Goal: Information Seeking & Learning: Learn about a topic

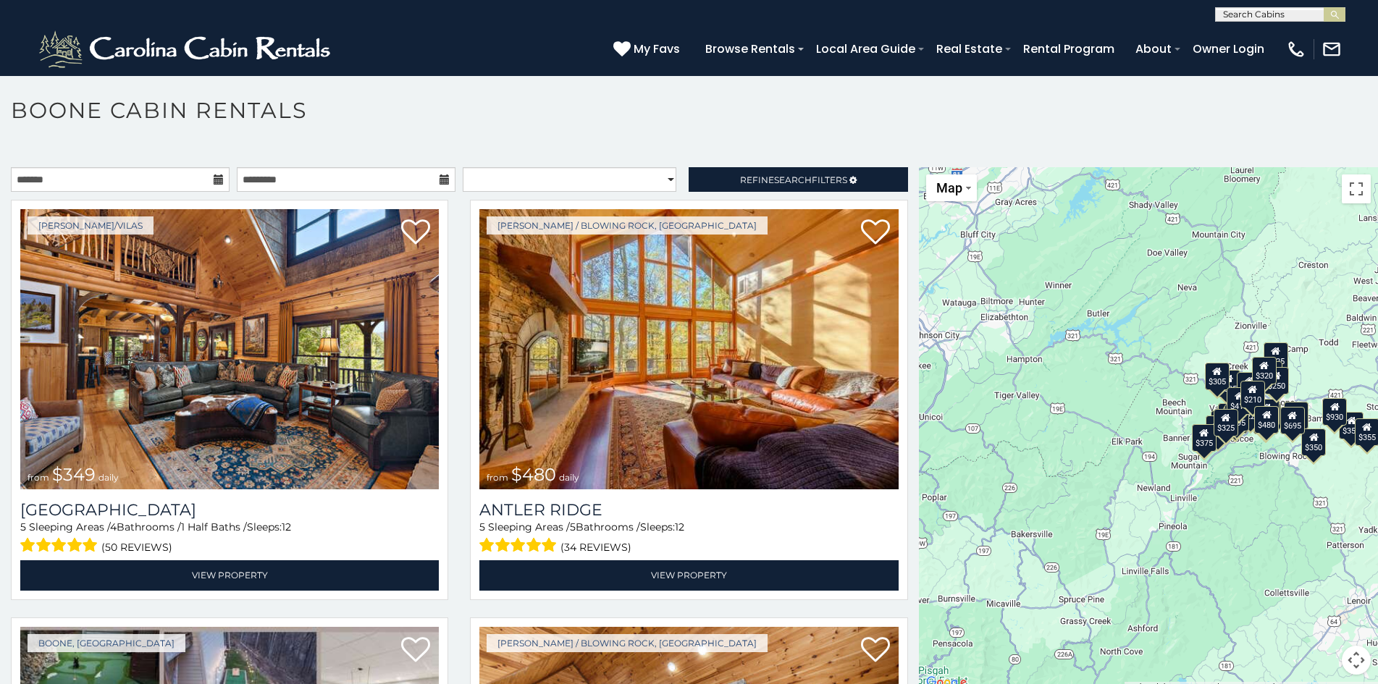
scroll to position [8, 0]
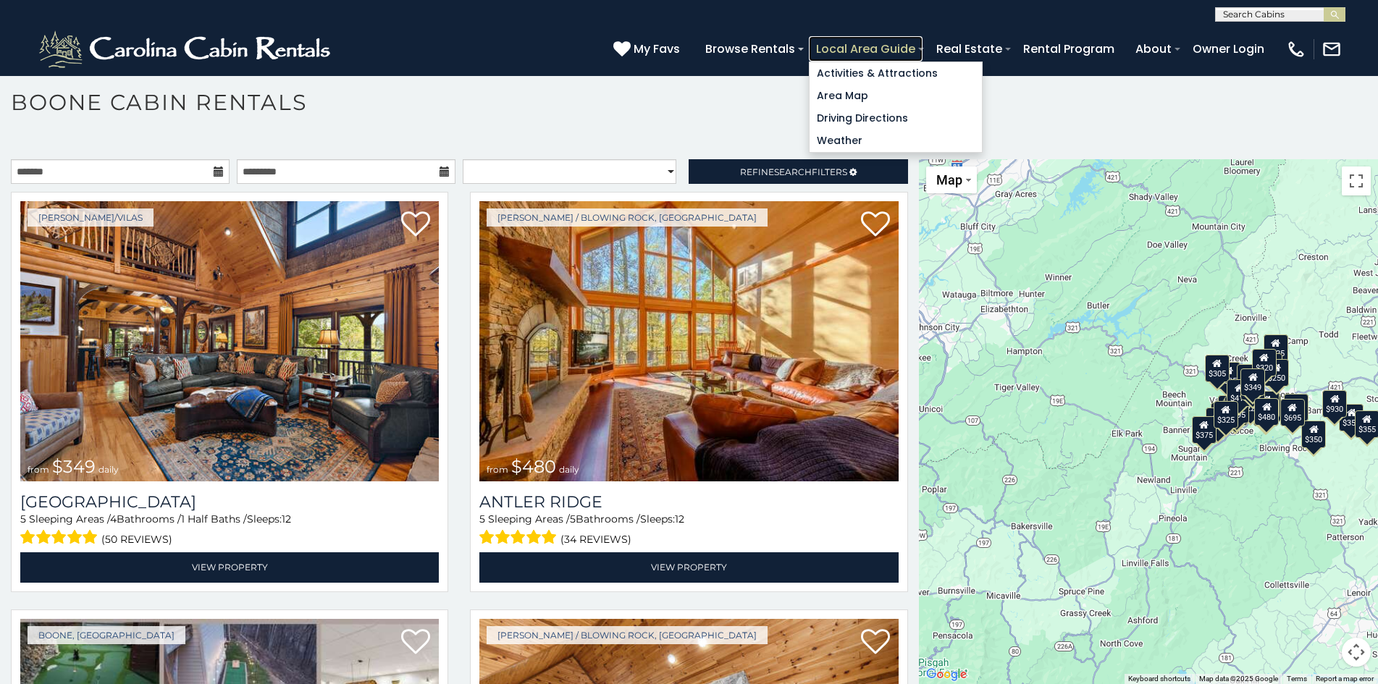
click at [825, 43] on link "Local Area Guide" at bounding box center [866, 48] width 114 height 25
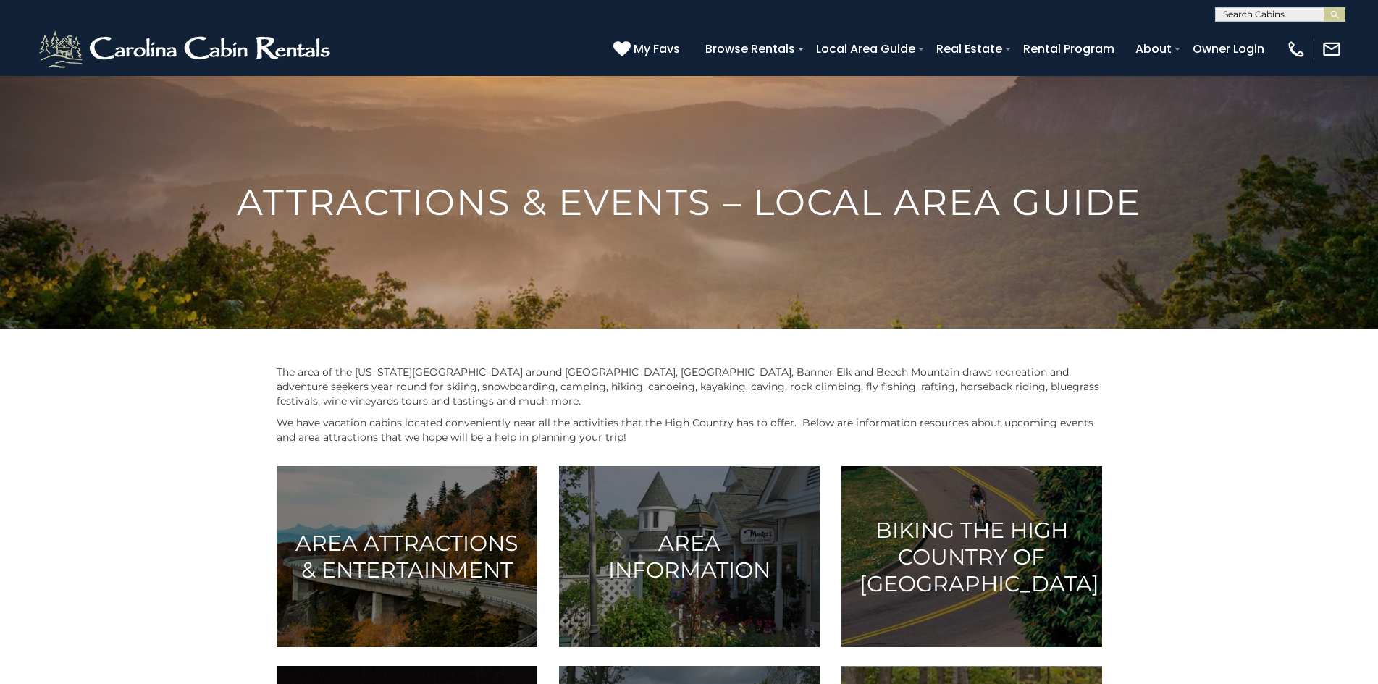
click at [1170, 114] on img at bounding box center [689, 202] width 1378 height 541
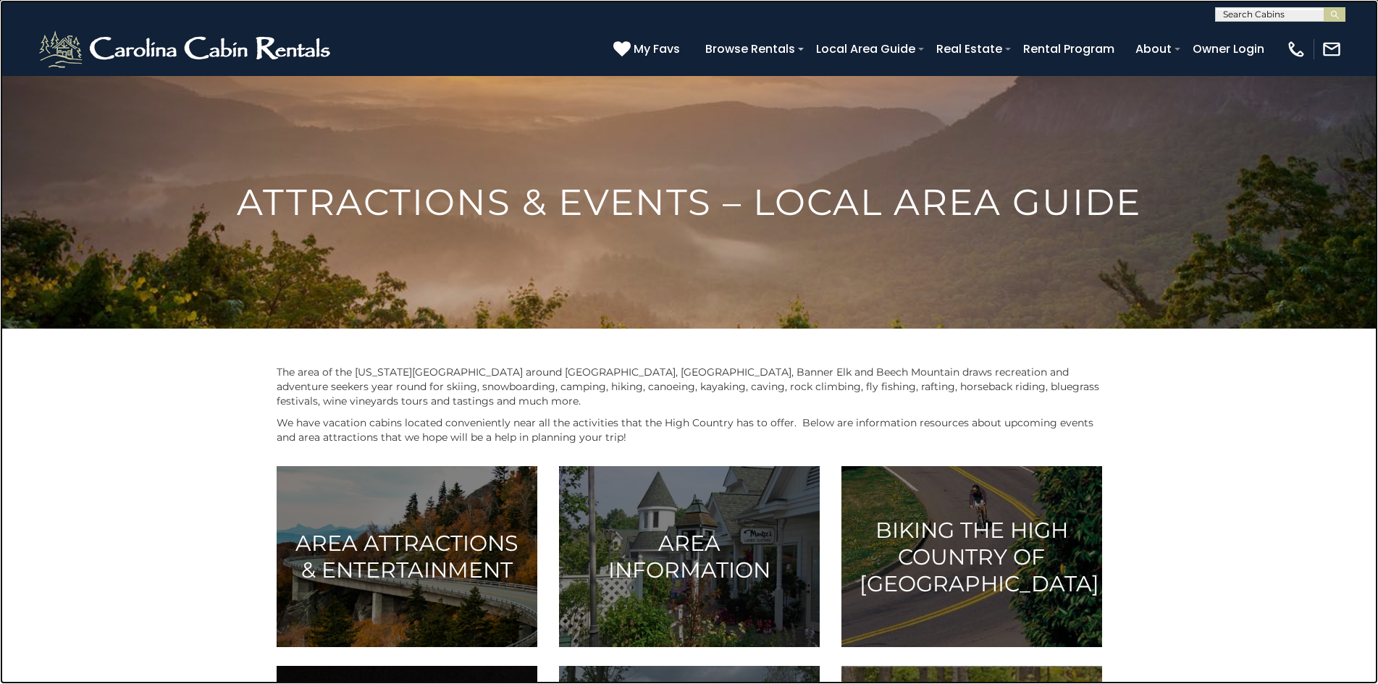
click at [90, 100] on link at bounding box center [689, 342] width 1378 height 684
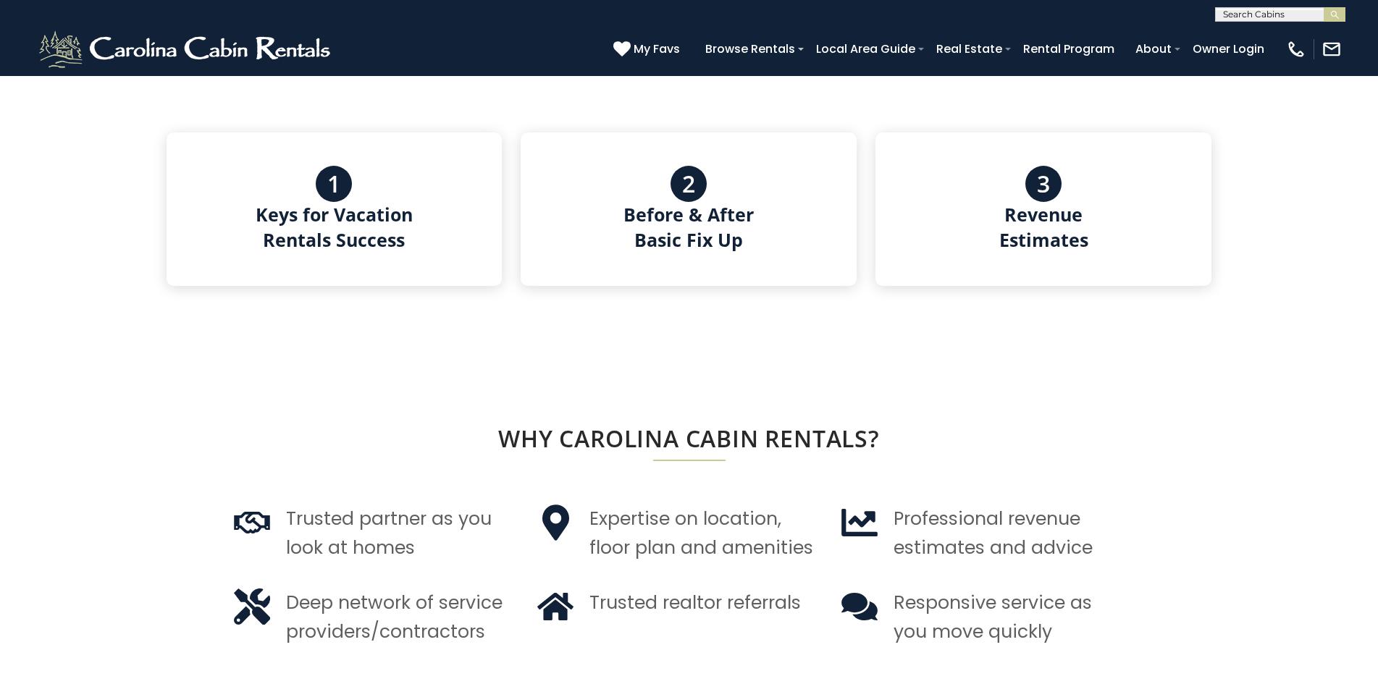
scroll to position [762, 0]
